Goal: Transaction & Acquisition: Purchase product/service

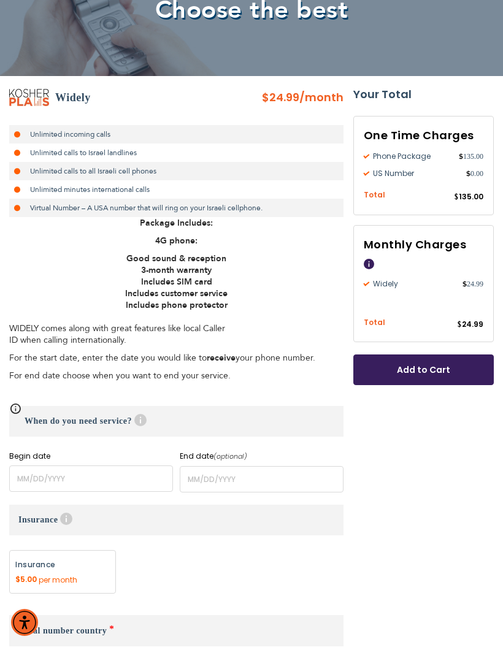
scroll to position [142, 0]
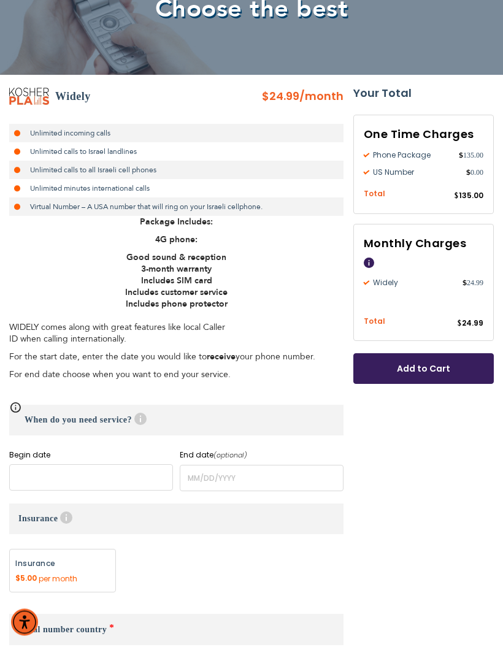
click at [134, 477] on input "name" at bounding box center [91, 478] width 164 height 26
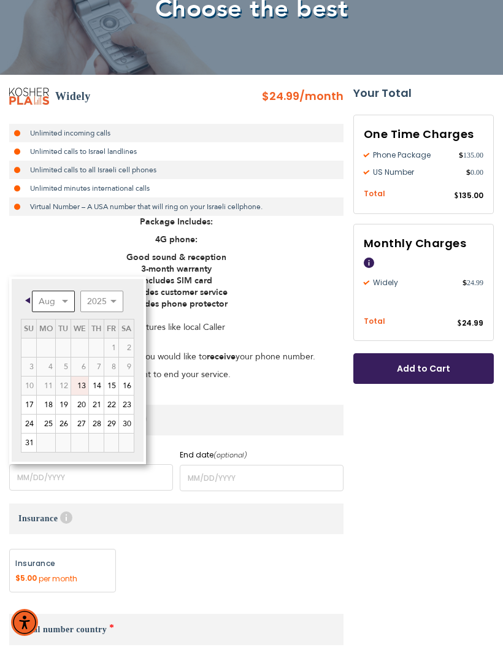
click at [64, 301] on select "Aug Sep Oct Nov Dec" at bounding box center [53, 301] width 43 height 21
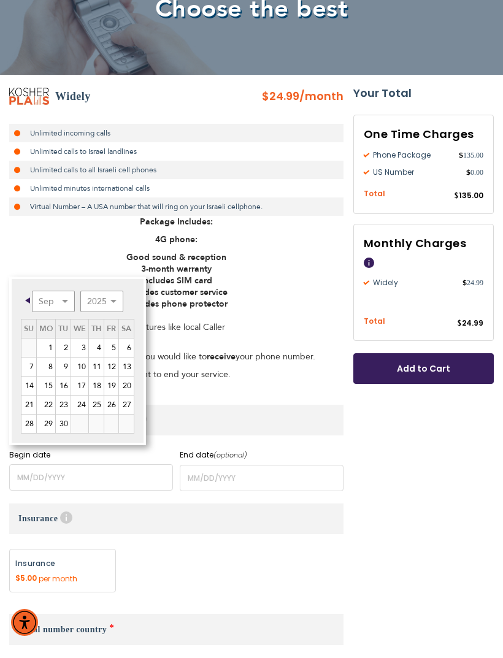
click at [120, 299] on link "Next" at bounding box center [125, 300] width 15 height 15
click at [22, 306] on link "Prev" at bounding box center [29, 300] width 15 height 15
click at [118, 301] on select "2025 2026 2027 2028 2029 2030 2031 2032 2033 2034 2035" at bounding box center [101, 301] width 43 height 21
click at [60, 346] on link "2" at bounding box center [63, 348] width 15 height 18
type input "[DATE]"
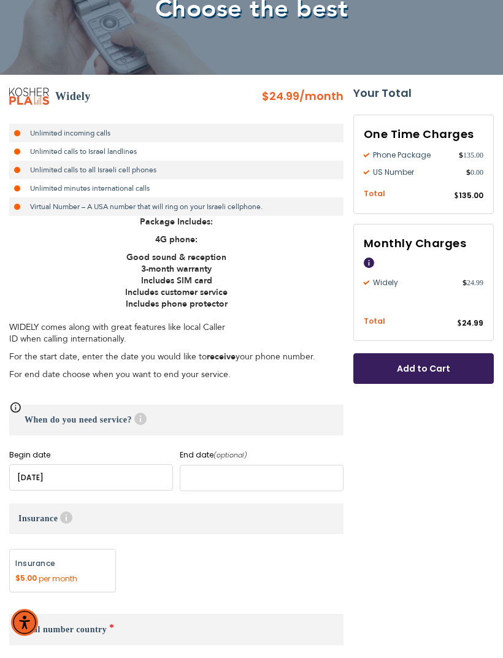
click at [272, 479] on input "name" at bounding box center [262, 478] width 164 height 26
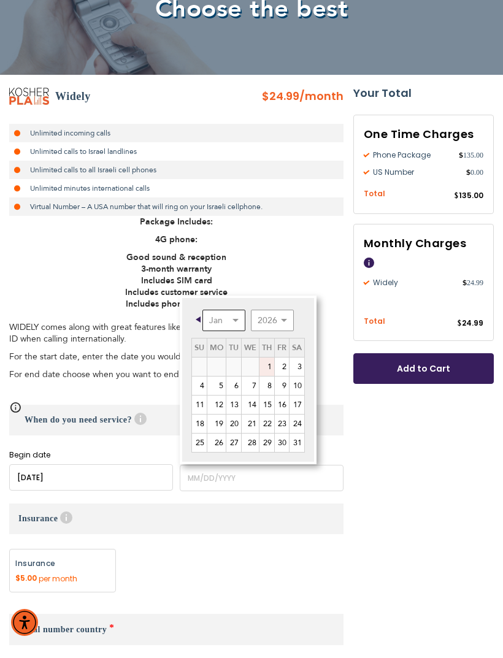
click at [236, 324] on select "Jan Feb Mar Apr May Jun [DATE] Aug Sep Oct Nov Dec" at bounding box center [223, 320] width 43 height 21
click at [291, 314] on link "Next" at bounding box center [295, 319] width 15 height 15
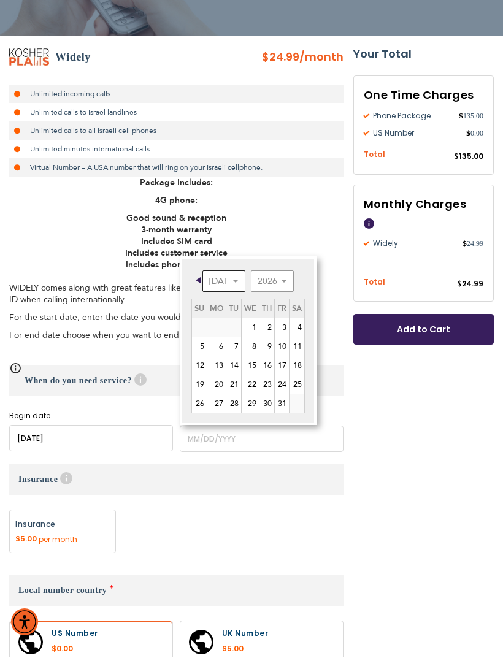
click at [236, 277] on select "Jan Feb Mar Apr May Jun [DATE] Aug Sep Oct Nov Dec" at bounding box center [223, 281] width 43 height 21
click at [287, 330] on link "5" at bounding box center [282, 327] width 14 height 18
type input "[DATE]"
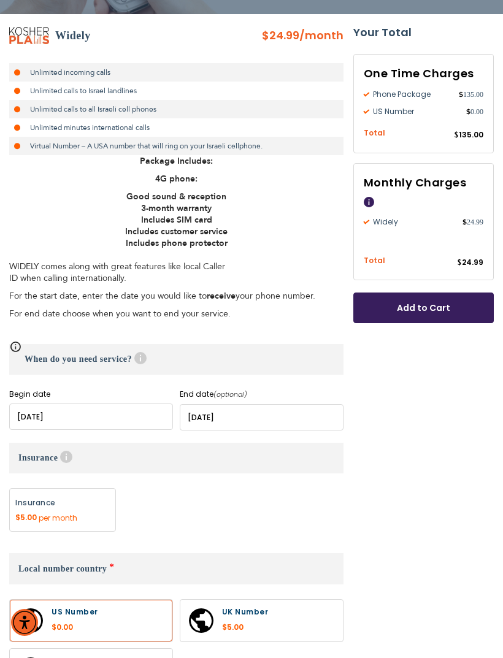
click at [444, 305] on span "Add to Cart" at bounding box center [424, 308] width 60 height 13
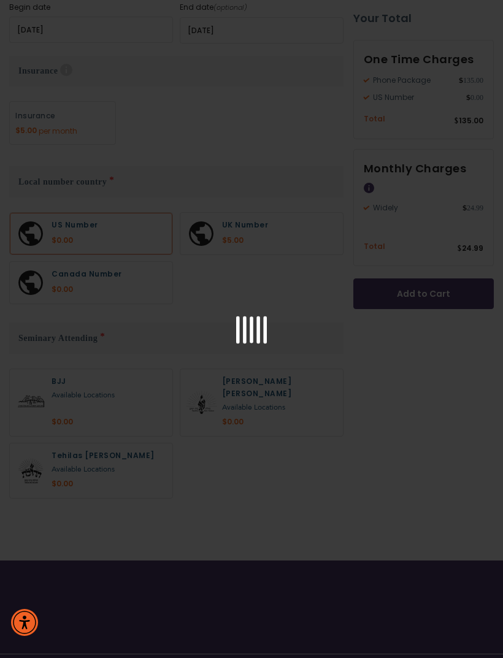
scroll to position [596, 0]
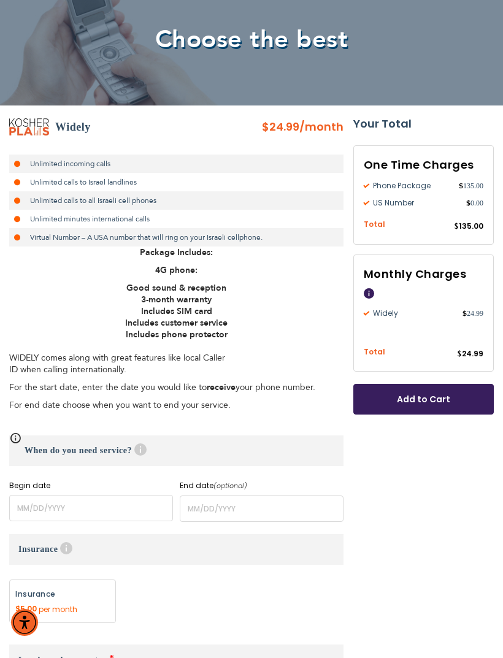
scroll to position [114, 0]
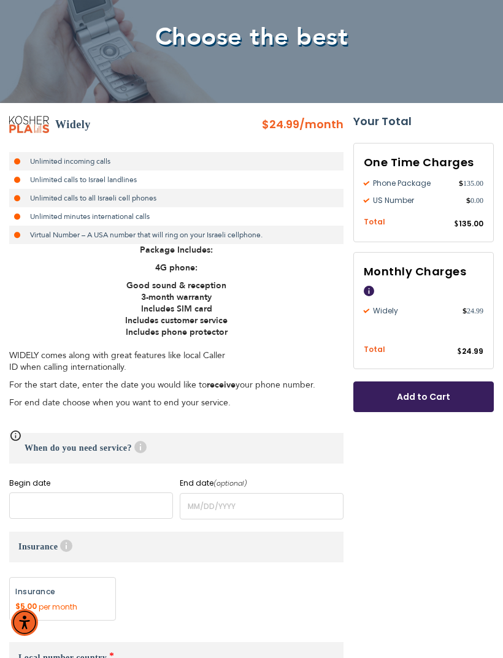
click at [131, 502] on input "name" at bounding box center [91, 506] width 164 height 26
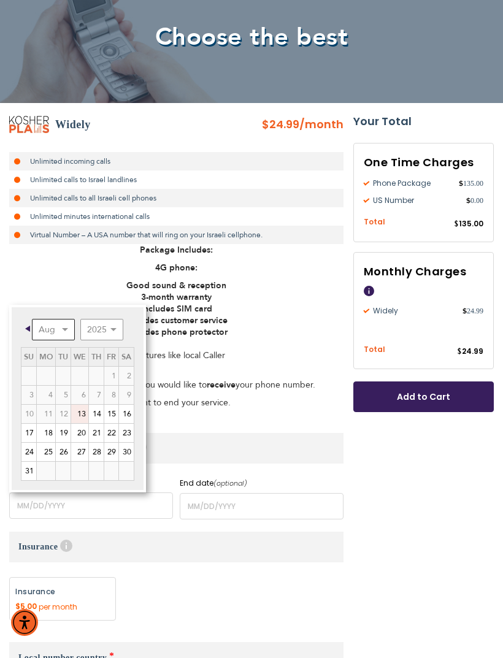
click at [62, 332] on select "Aug Sep Oct Nov Dec" at bounding box center [53, 329] width 43 height 21
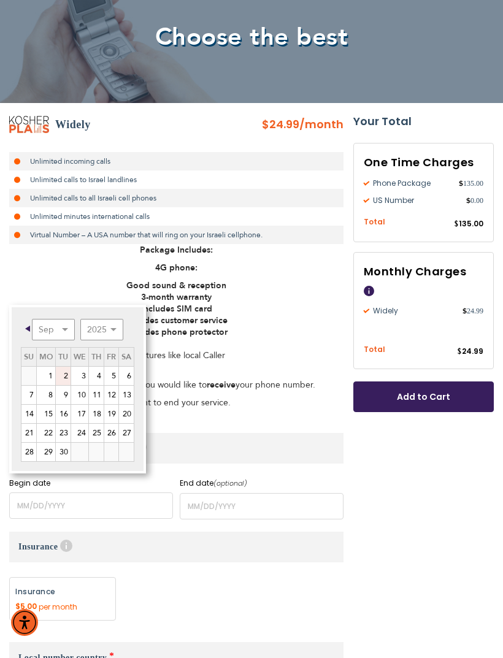
click at [63, 379] on link "2" at bounding box center [63, 376] width 15 height 18
type input "[DATE]"
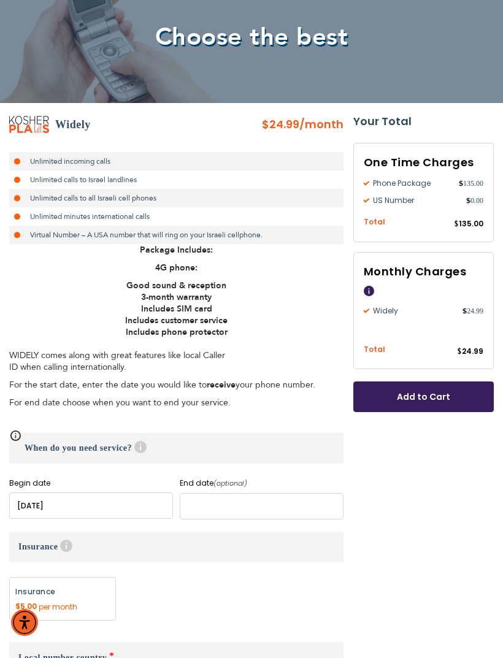
click at [260, 501] on input "name" at bounding box center [262, 506] width 164 height 26
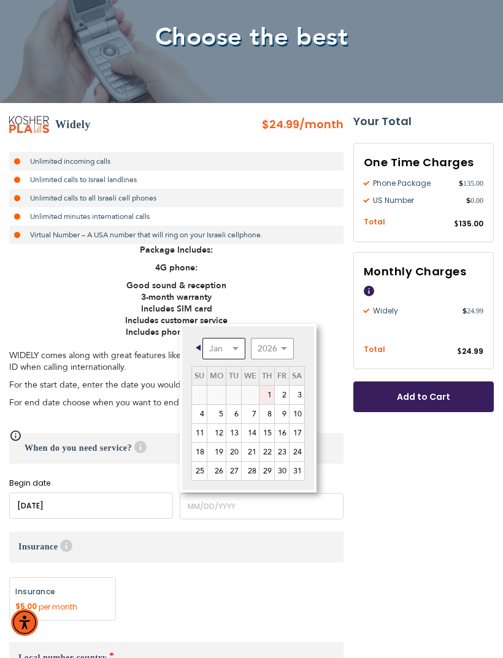
click at [231, 345] on select "Jan Feb Mar Apr May Jun [DATE] Aug Sep Oct Nov Dec" at bounding box center [223, 348] width 43 height 21
click at [284, 395] on link "5" at bounding box center [282, 395] width 14 height 18
type input "[DATE]"
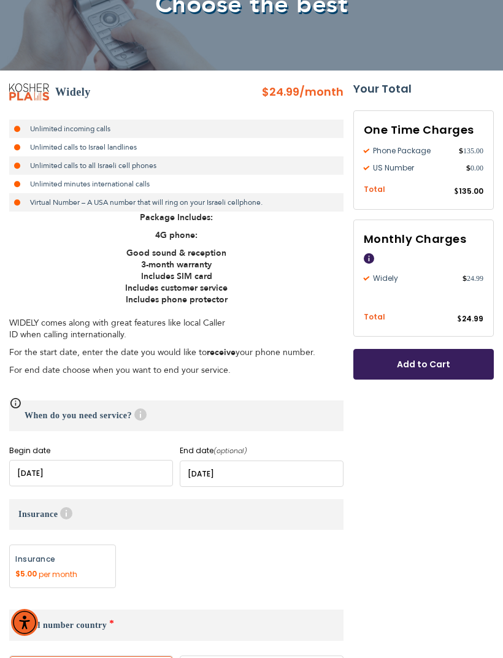
click at [446, 360] on span "Add to Cart" at bounding box center [424, 364] width 60 height 13
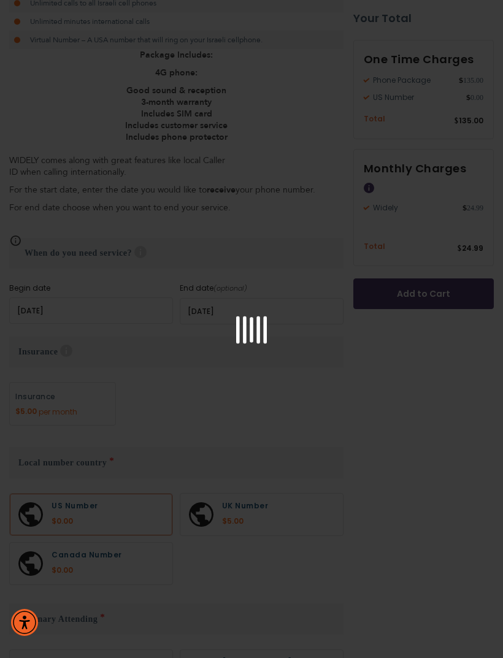
scroll to position [596, 0]
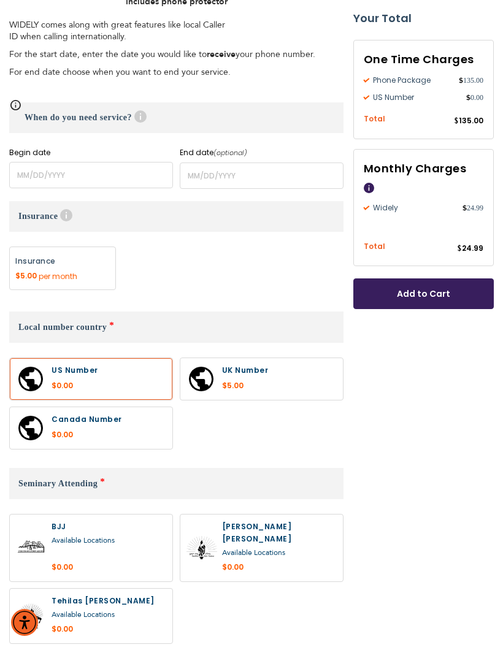
scroll to position [457, 0]
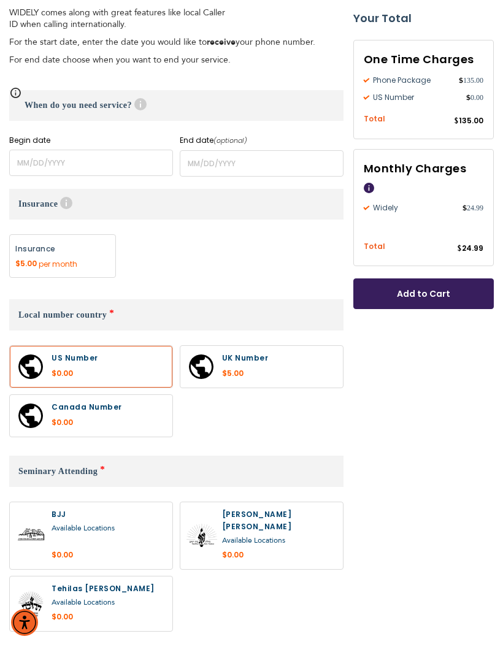
click at [125, 536] on label at bounding box center [91, 535] width 163 height 67
radio input "true"
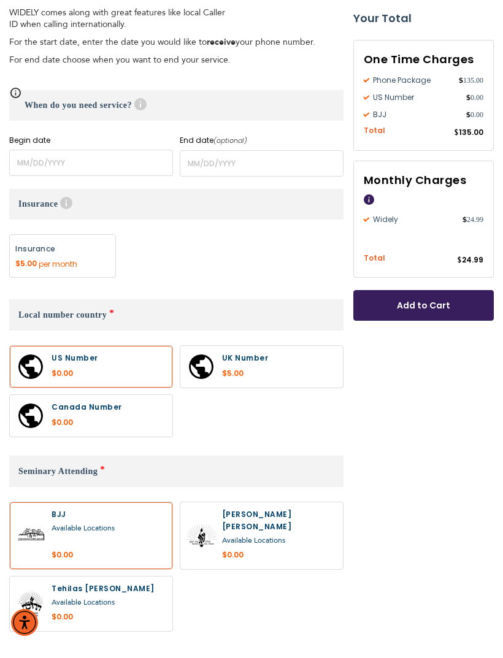
click at [125, 581] on label at bounding box center [91, 604] width 163 height 55
radio input "true"
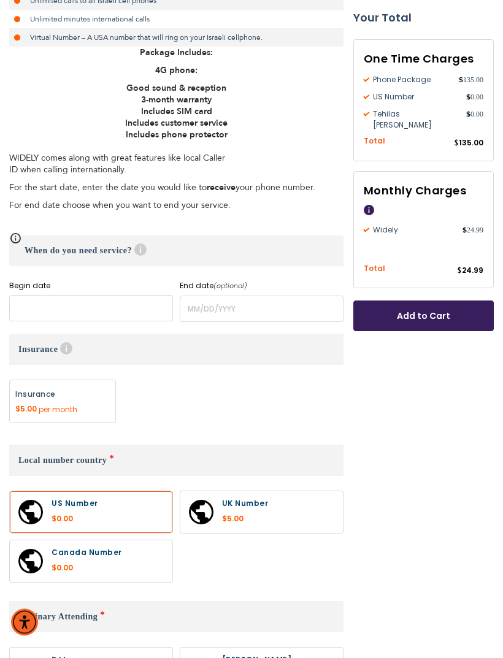
click at [121, 314] on input "name" at bounding box center [91, 309] width 164 height 26
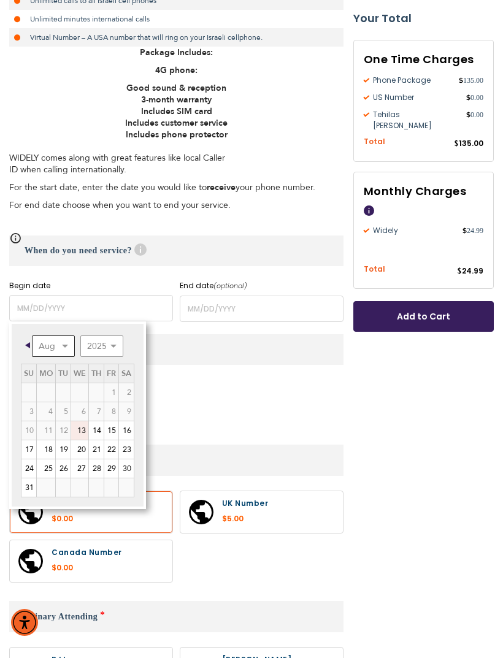
click at [68, 344] on select "Aug Sep Oct Nov Dec" at bounding box center [53, 346] width 43 height 21
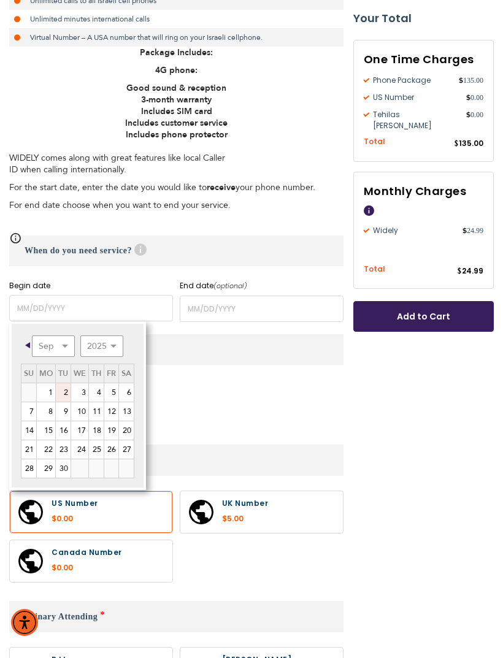
click at [69, 394] on link "2" at bounding box center [63, 392] width 15 height 18
type input "[DATE]"
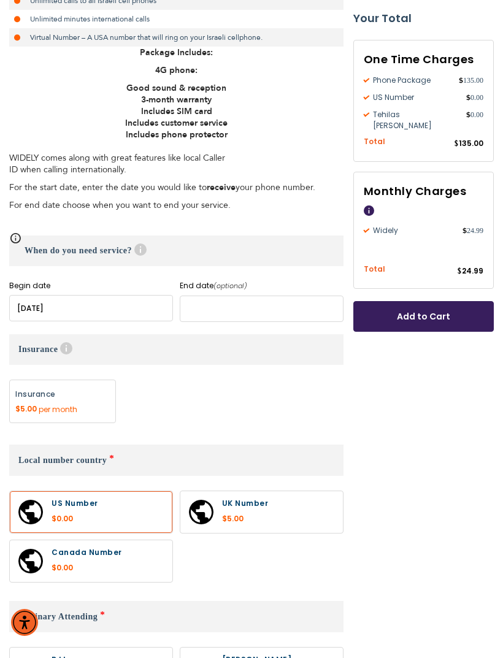
click at [252, 304] on input "name" at bounding box center [262, 309] width 164 height 26
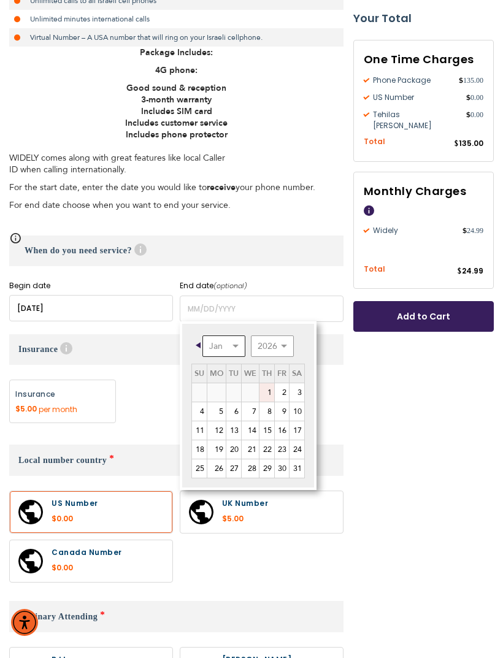
click at [229, 350] on select "Jan Feb Mar Apr May Jun [DATE] Aug Sep Oct Nov Dec" at bounding box center [223, 346] width 43 height 21
click at [283, 390] on link "5" at bounding box center [282, 392] width 14 height 18
type input "[DATE]"
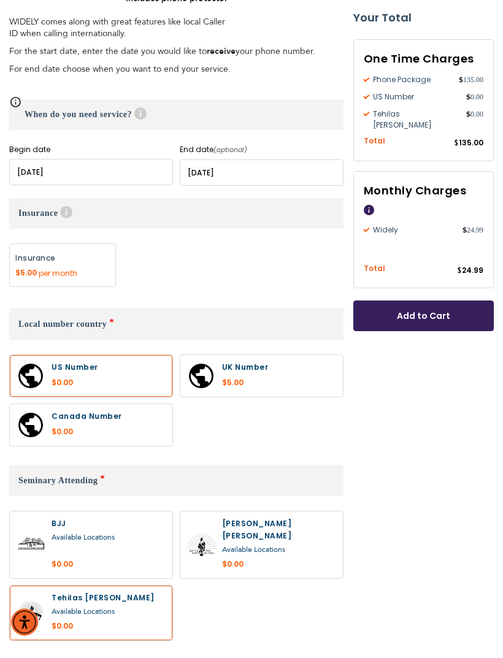
scroll to position [449, 0]
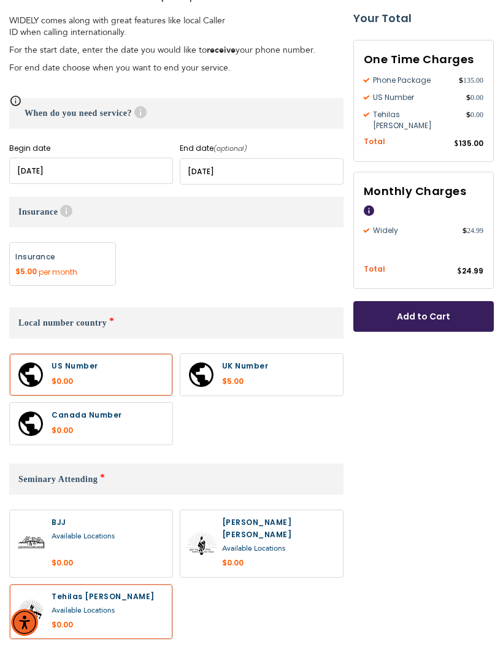
click at [433, 310] on span "Add to Cart" at bounding box center [424, 316] width 60 height 13
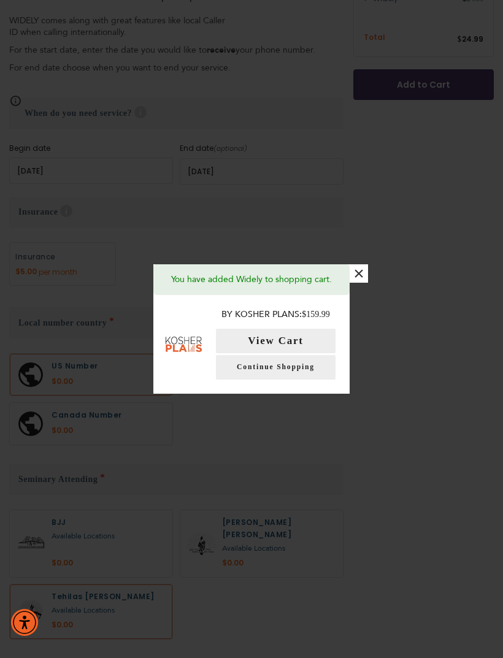
click at [299, 353] on button "View Cart" at bounding box center [276, 341] width 120 height 25
